Goal: Transaction & Acquisition: Download file/media

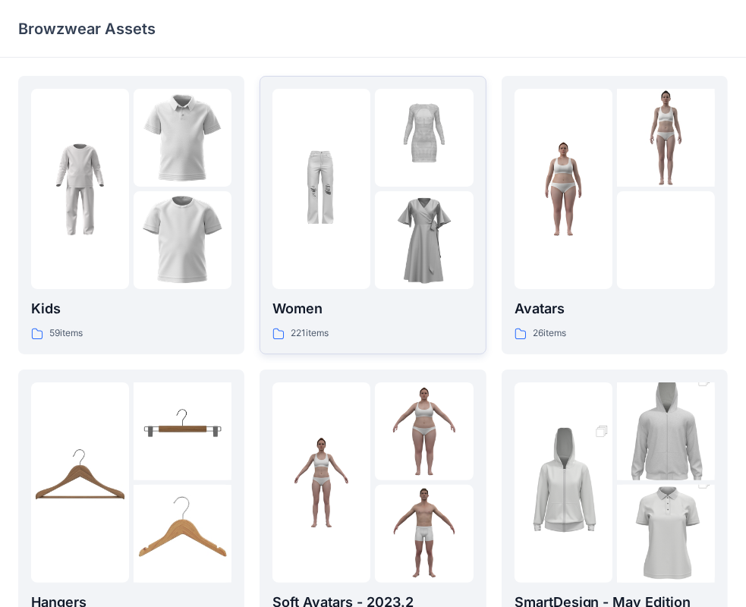
click at [408, 285] on img at bounding box center [424, 240] width 98 height 98
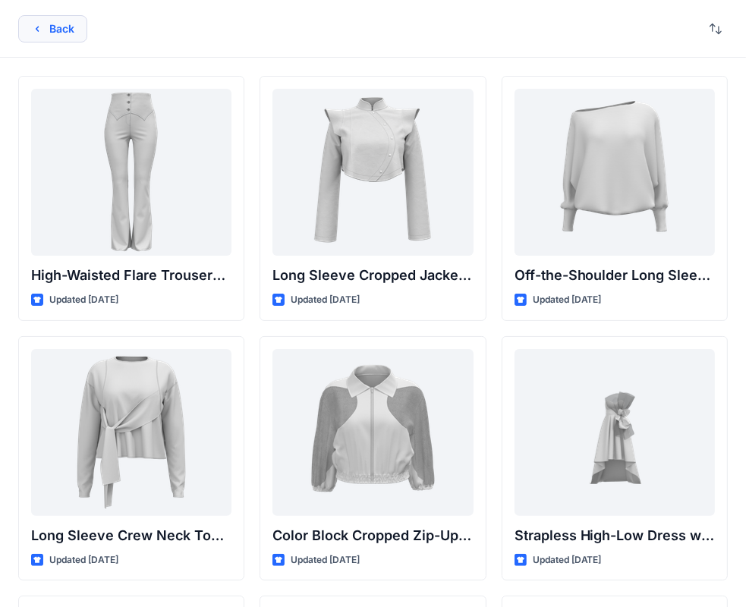
click at [46, 31] on button "Back" at bounding box center [52, 28] width 69 height 27
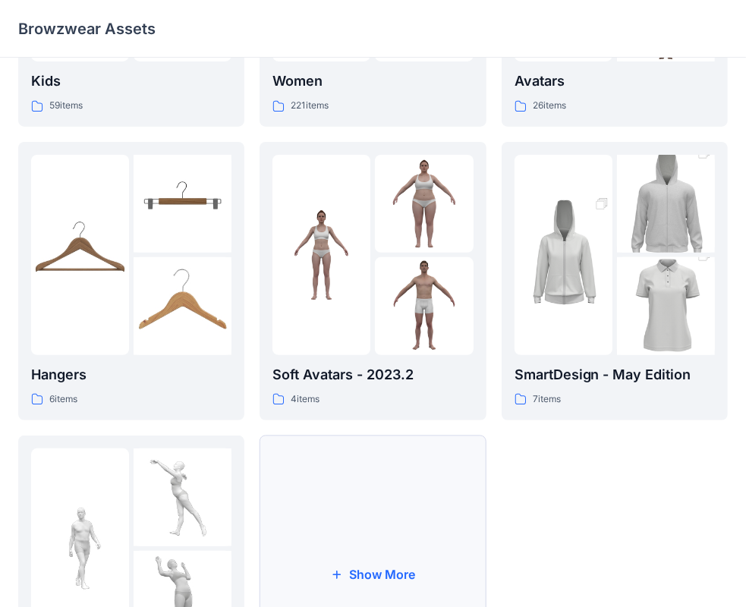
click at [374, 498] on button "Show More" at bounding box center [372, 574] width 226 height 278
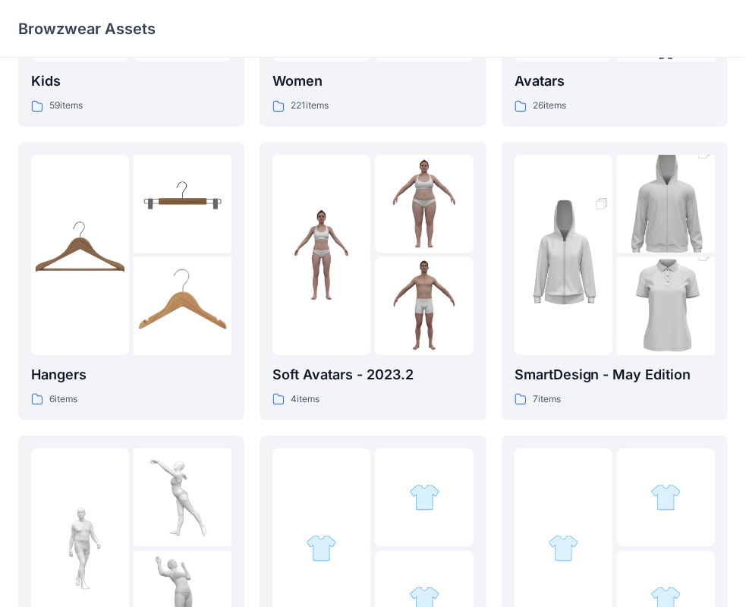
scroll to position [531, 0]
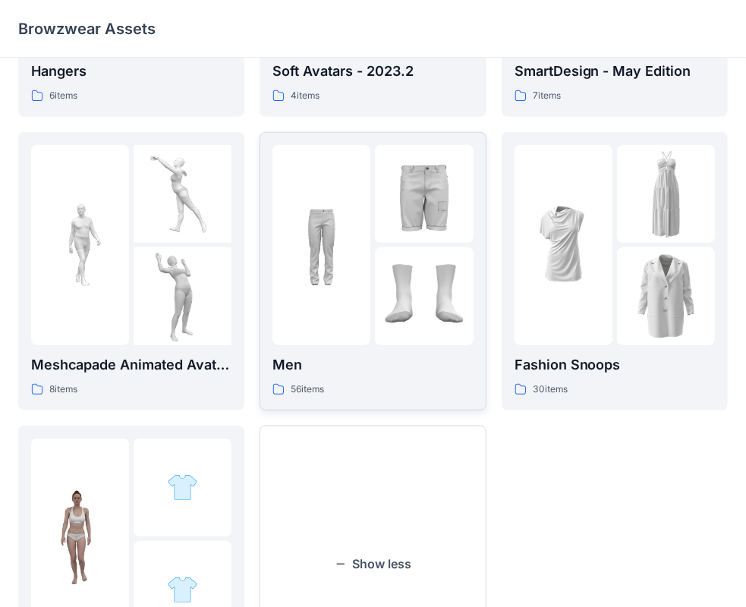
click at [384, 297] on img at bounding box center [424, 296] width 98 height 98
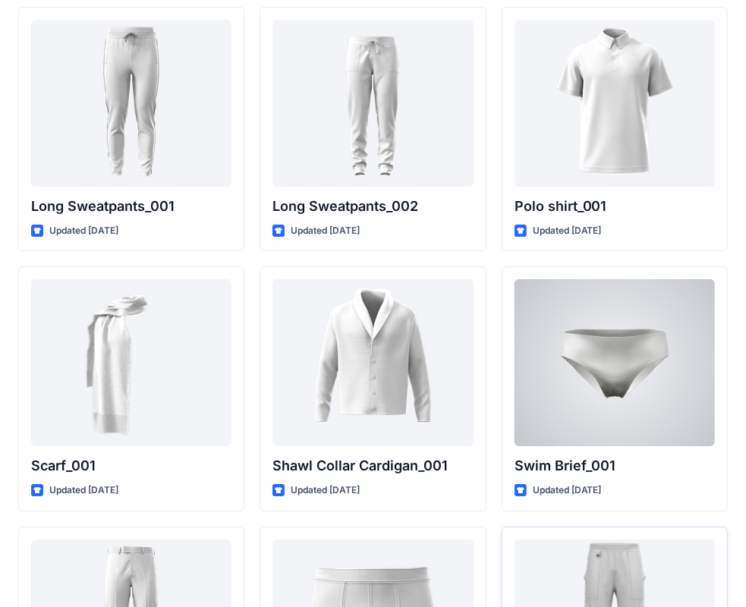
scroll to position [3720, 0]
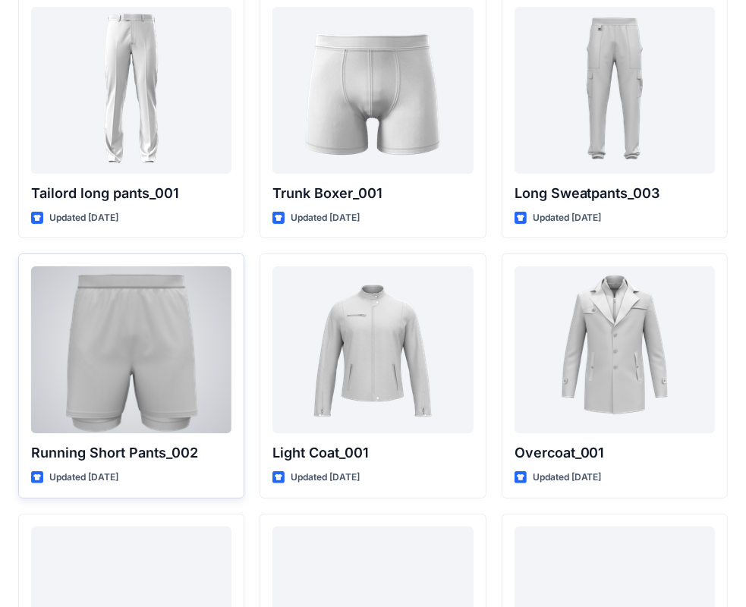
click at [87, 325] on div at bounding box center [131, 349] width 200 height 167
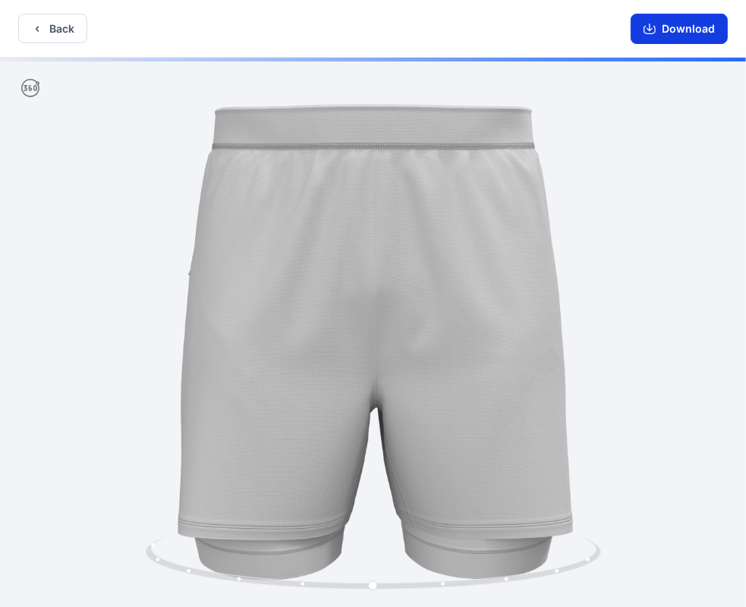
click at [677, 34] on button "Download" at bounding box center [678, 29] width 97 height 30
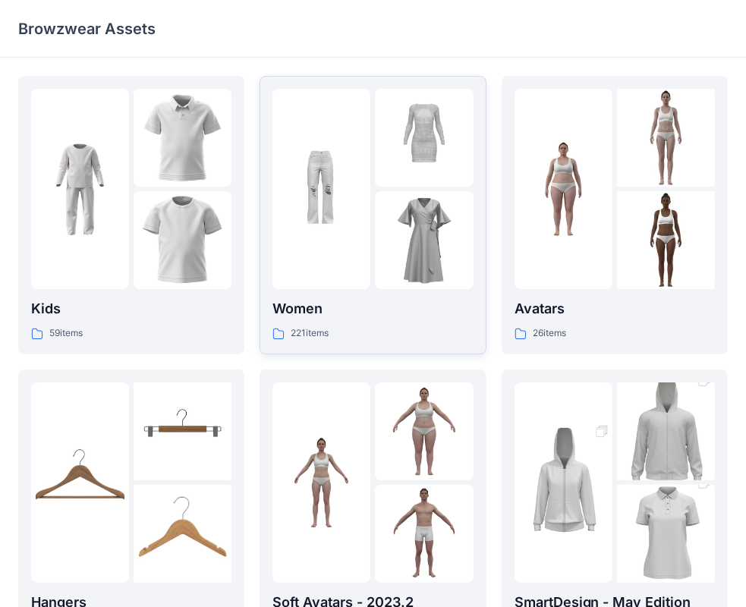
click at [375, 270] on img at bounding box center [424, 240] width 98 height 98
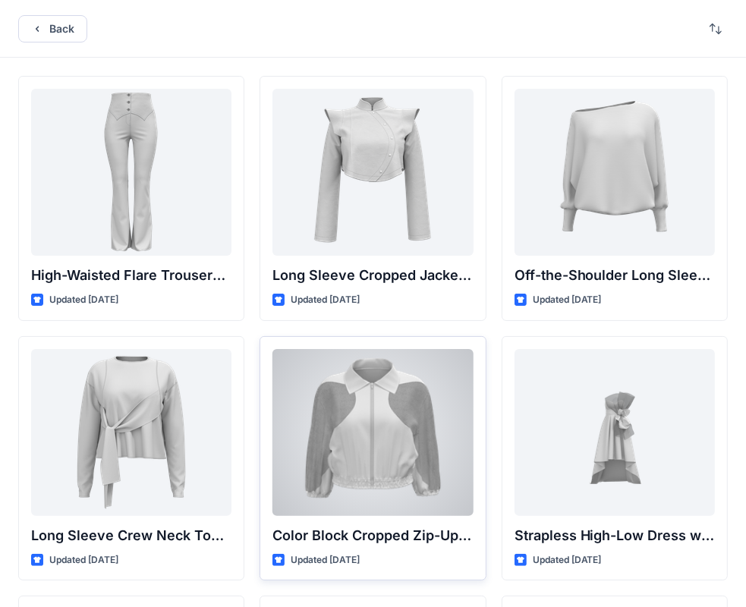
click at [349, 426] on div at bounding box center [372, 432] width 200 height 167
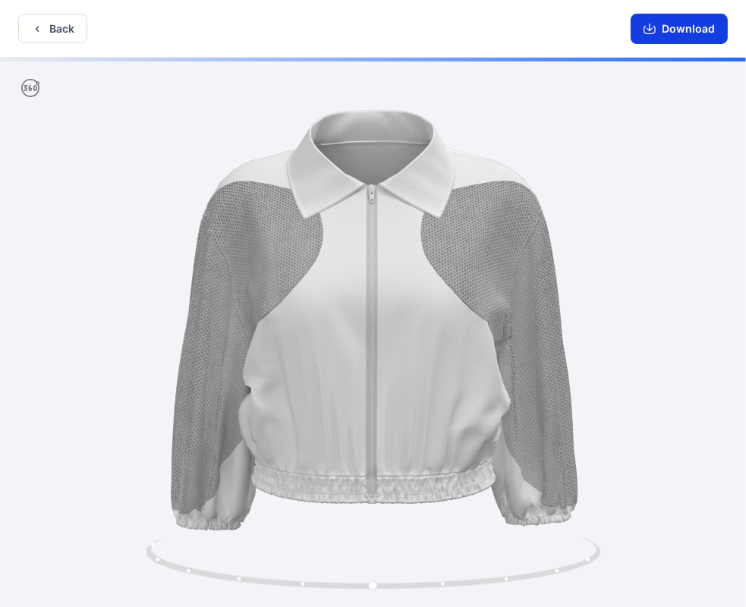
click at [680, 24] on button "Download" at bounding box center [678, 29] width 97 height 30
